Goal: Task Accomplishment & Management: Manage account settings

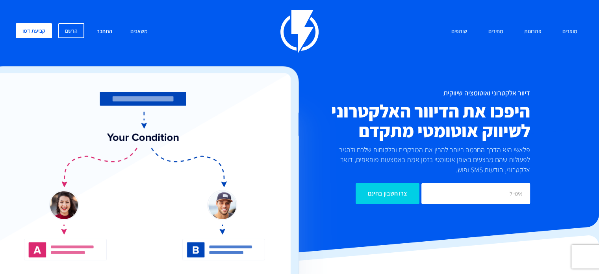
click at [105, 31] on link "התחבר" at bounding box center [104, 31] width 27 height 17
click at [108, 32] on link "התחבר" at bounding box center [104, 31] width 27 height 17
